Goal: Find contact information: Find contact information

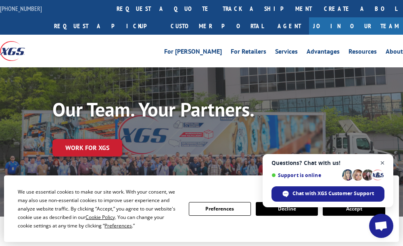
click at [383, 163] on span "Close chat" at bounding box center [382, 163] width 10 height 10
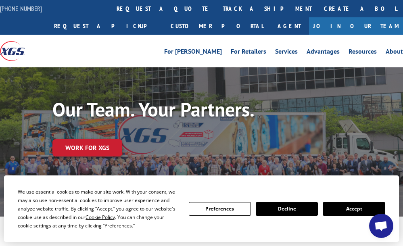
click at [362, 210] on button "Accept" at bounding box center [354, 209] width 62 height 14
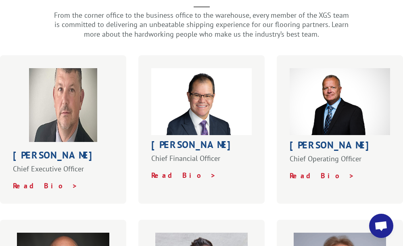
scroll to position [260, 0]
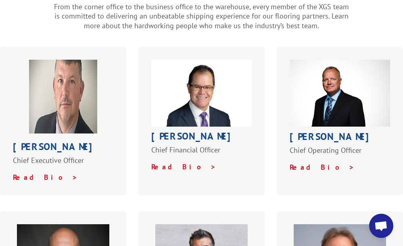
click at [184, 118] on img at bounding box center [201, 93] width 100 height 67
click at [177, 167] on strong "Read Bio >" at bounding box center [183, 166] width 65 height 9
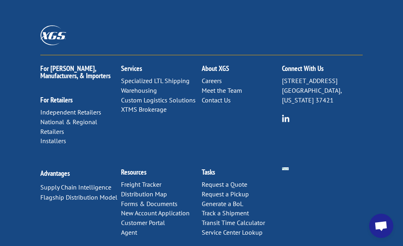
scroll to position [658, 0]
click at [218, 101] on link "Contact Us" at bounding box center [216, 100] width 29 height 8
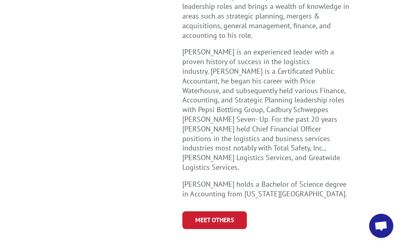
scroll to position [343, 0]
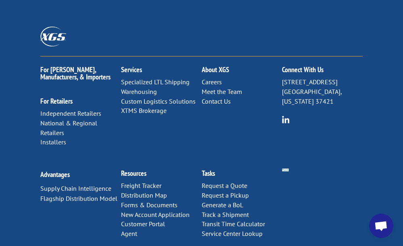
scroll to position [523, 0]
